Goal: Navigation & Orientation: Find specific page/section

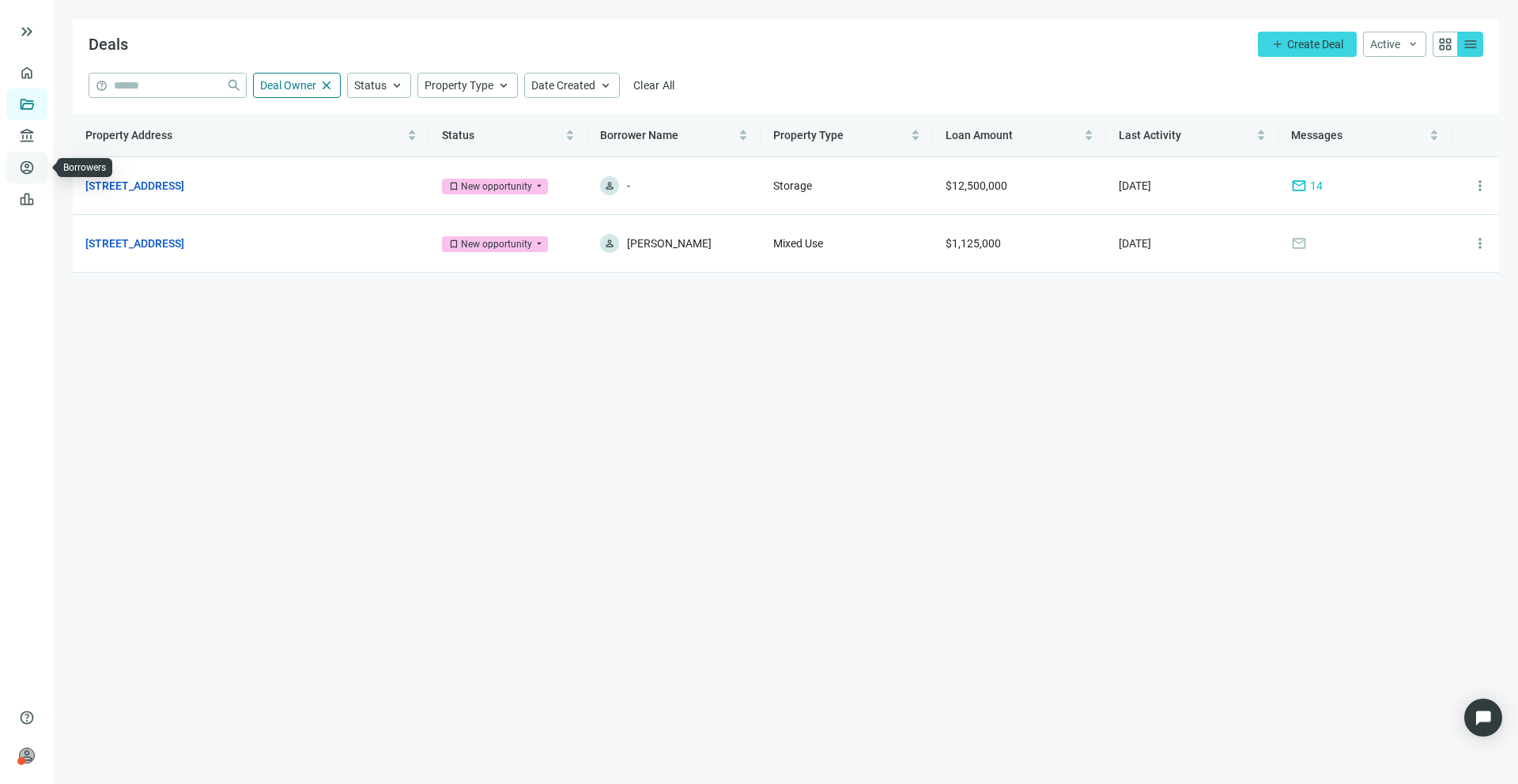
click at [39, 166] on link "Borrowers" at bounding box center [65, 167] width 52 height 12
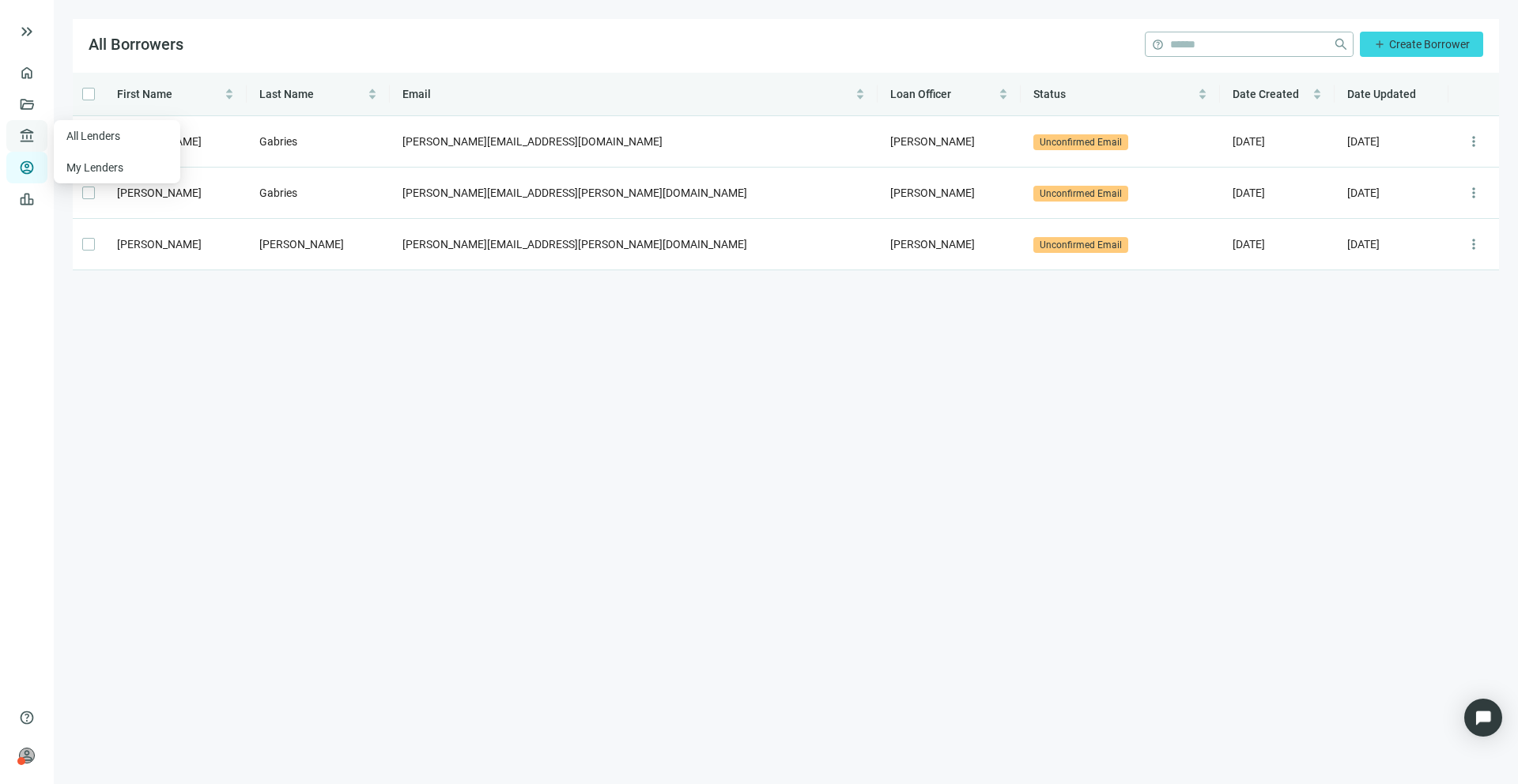
click at [30, 138] on span "account_balance" at bounding box center [25, 136] width 11 height 16
click at [39, 102] on link "Deals" at bounding box center [53, 104] width 29 height 12
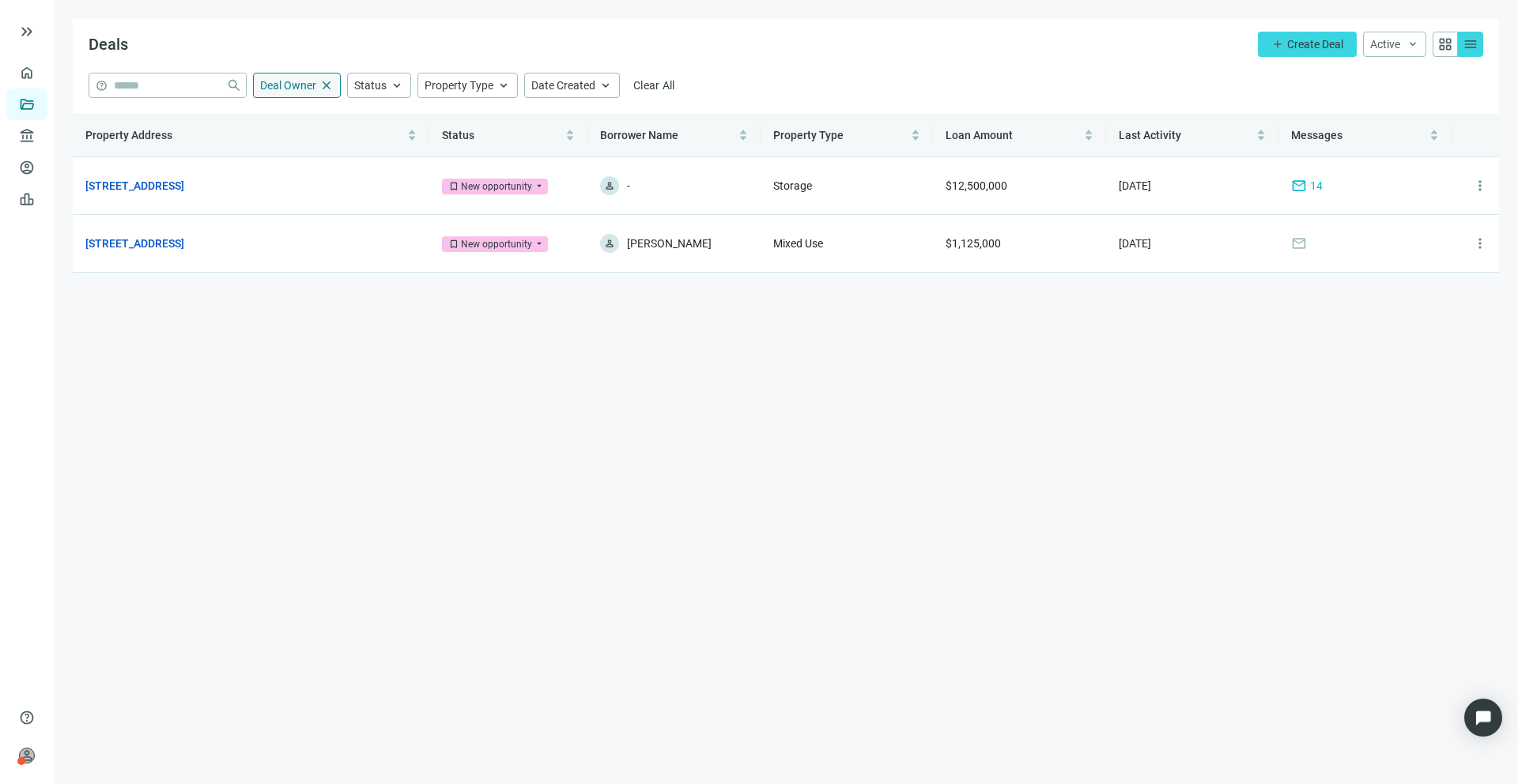
click at [327, 83] on span "close" at bounding box center [327, 85] width 14 height 14
